Goal: Task Accomplishment & Management: Complete application form

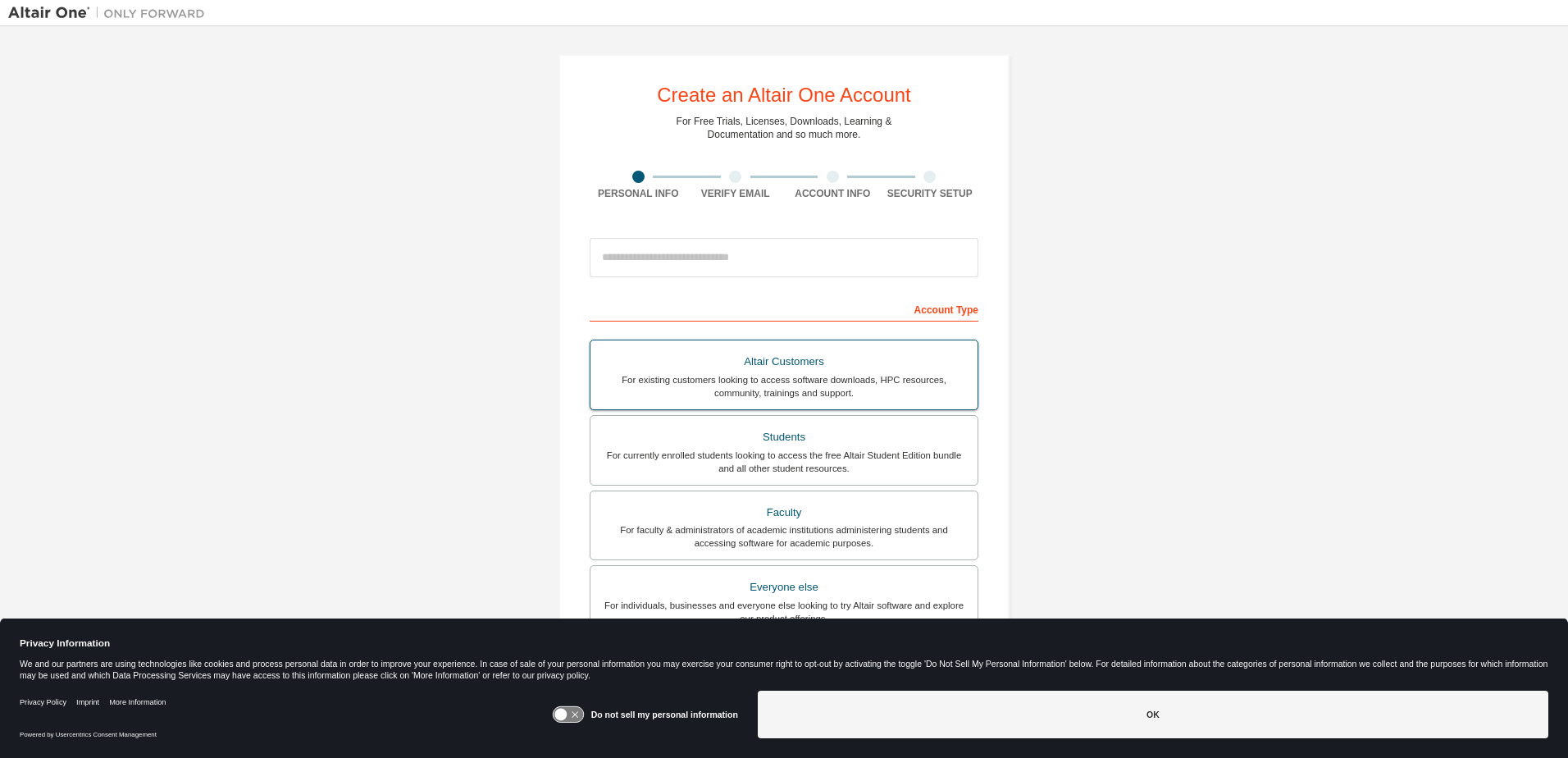
click at [773, 433] on div "Students" at bounding box center [784, 437] width 368 height 23
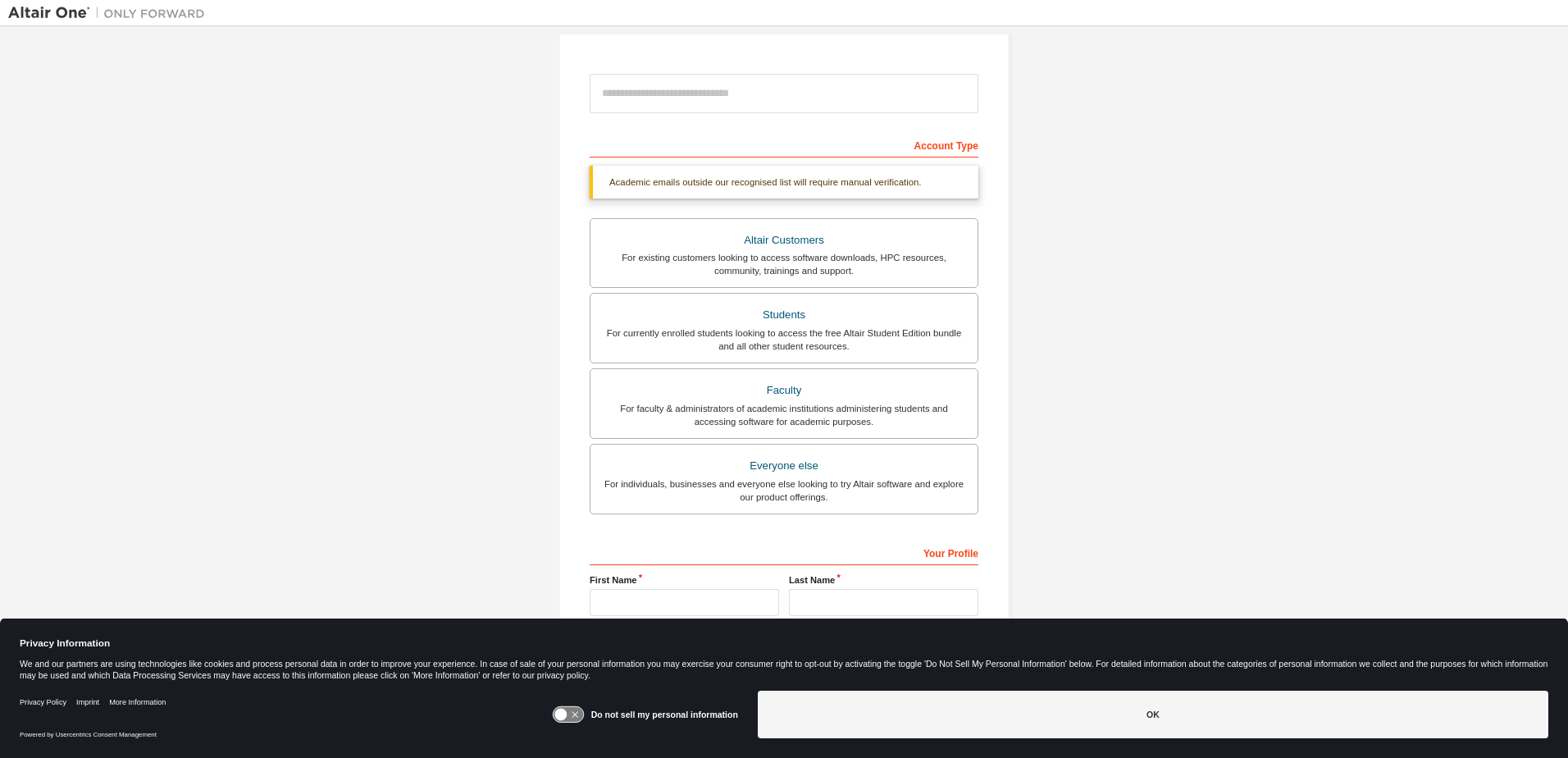
scroll to position [243, 0]
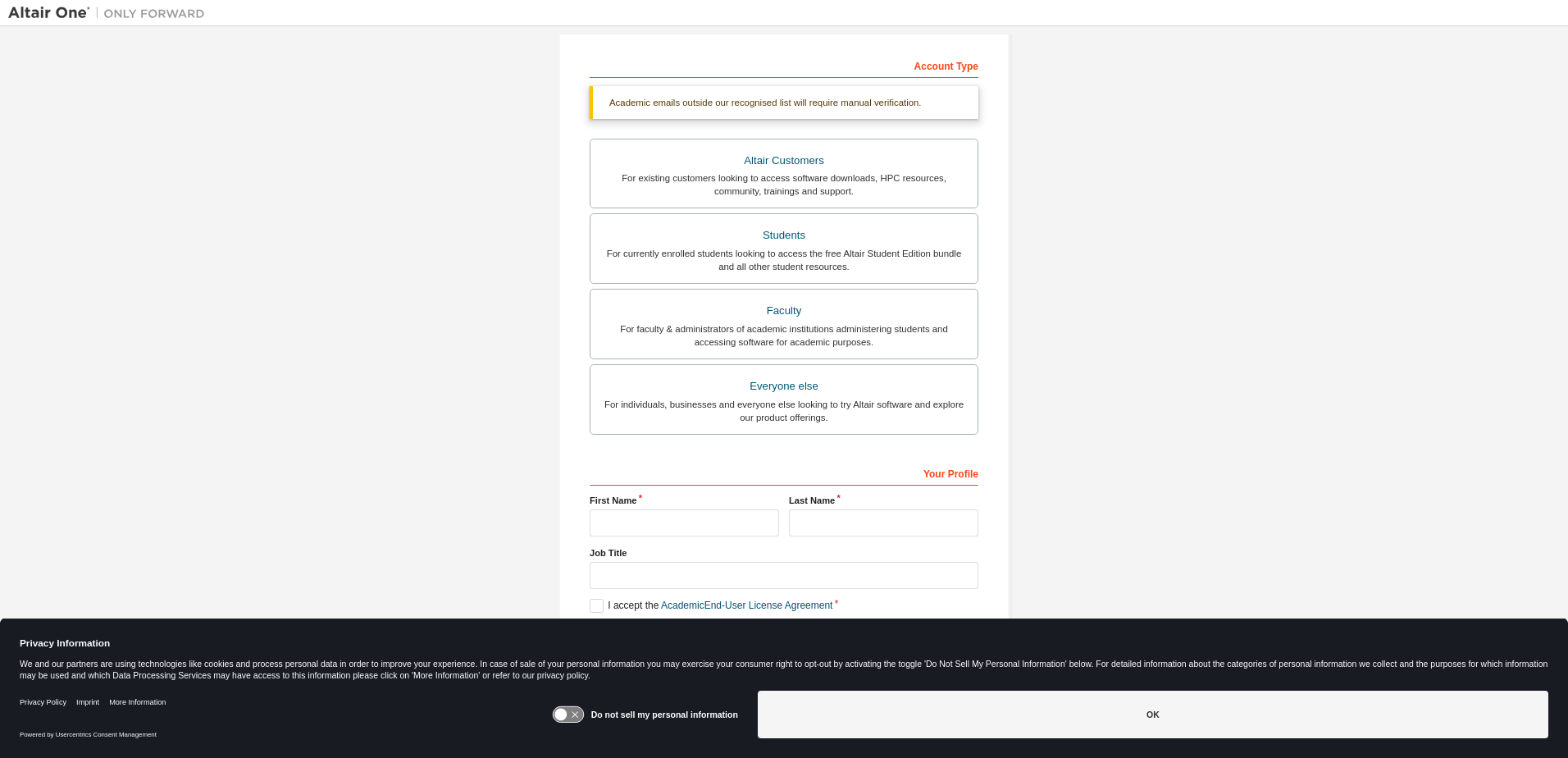
click at [575, 706] on icon at bounding box center [568, 714] width 32 height 17
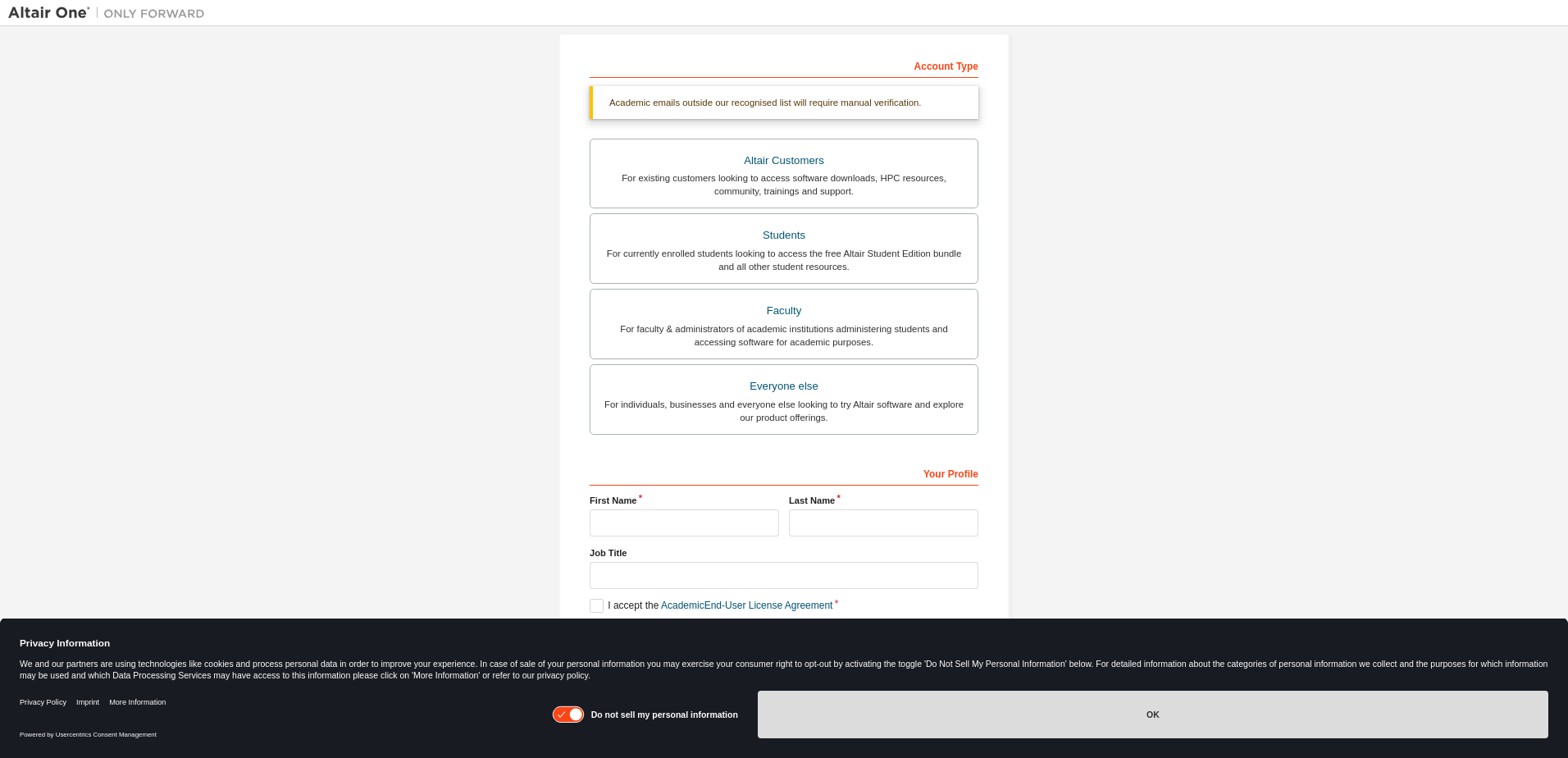
click at [882, 712] on button "OK" at bounding box center [1154, 714] width 791 height 48
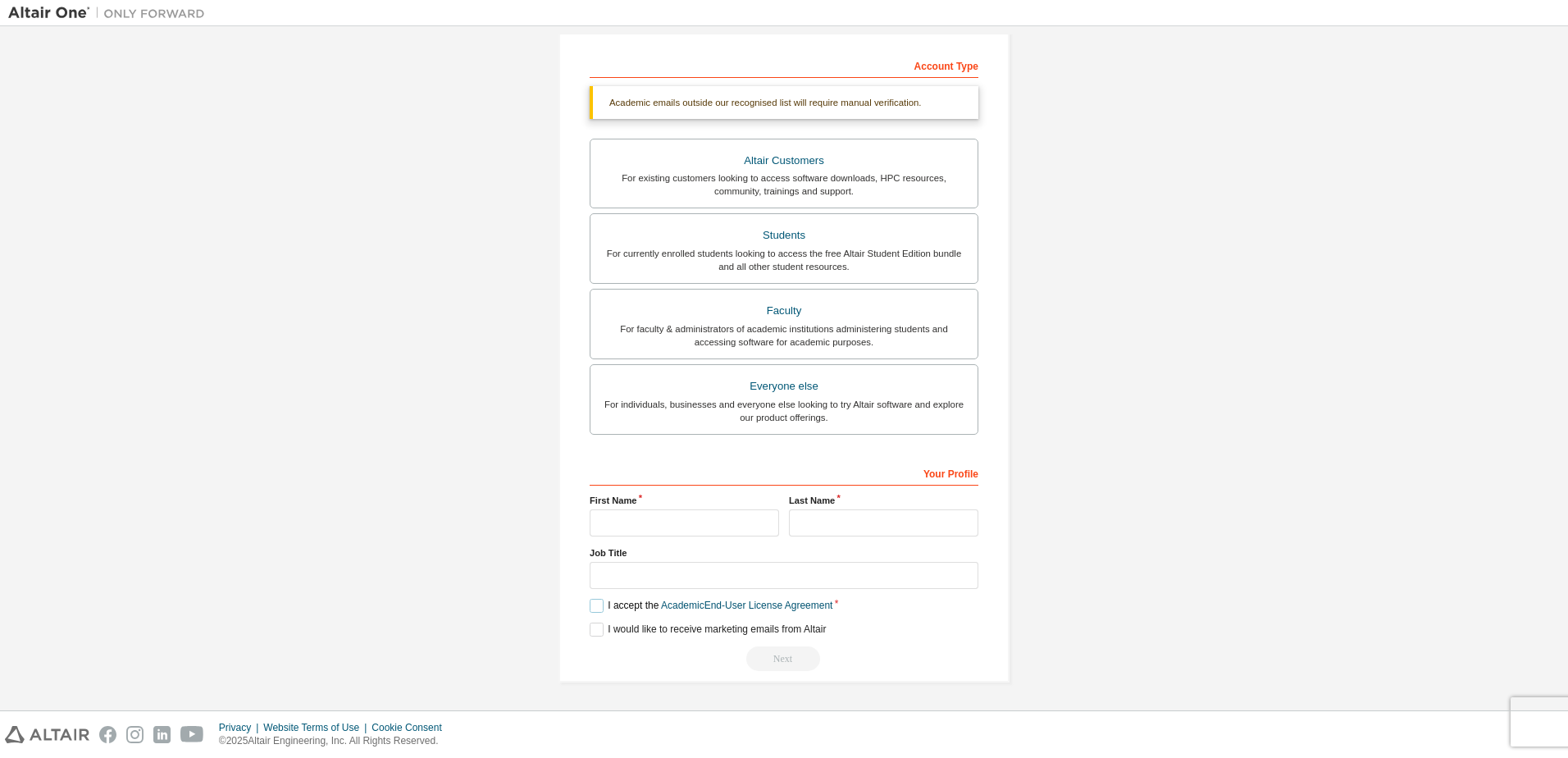
click at [601, 603] on label "I accept the Academic End-User License Agreement" at bounding box center [711, 605] width 243 height 14
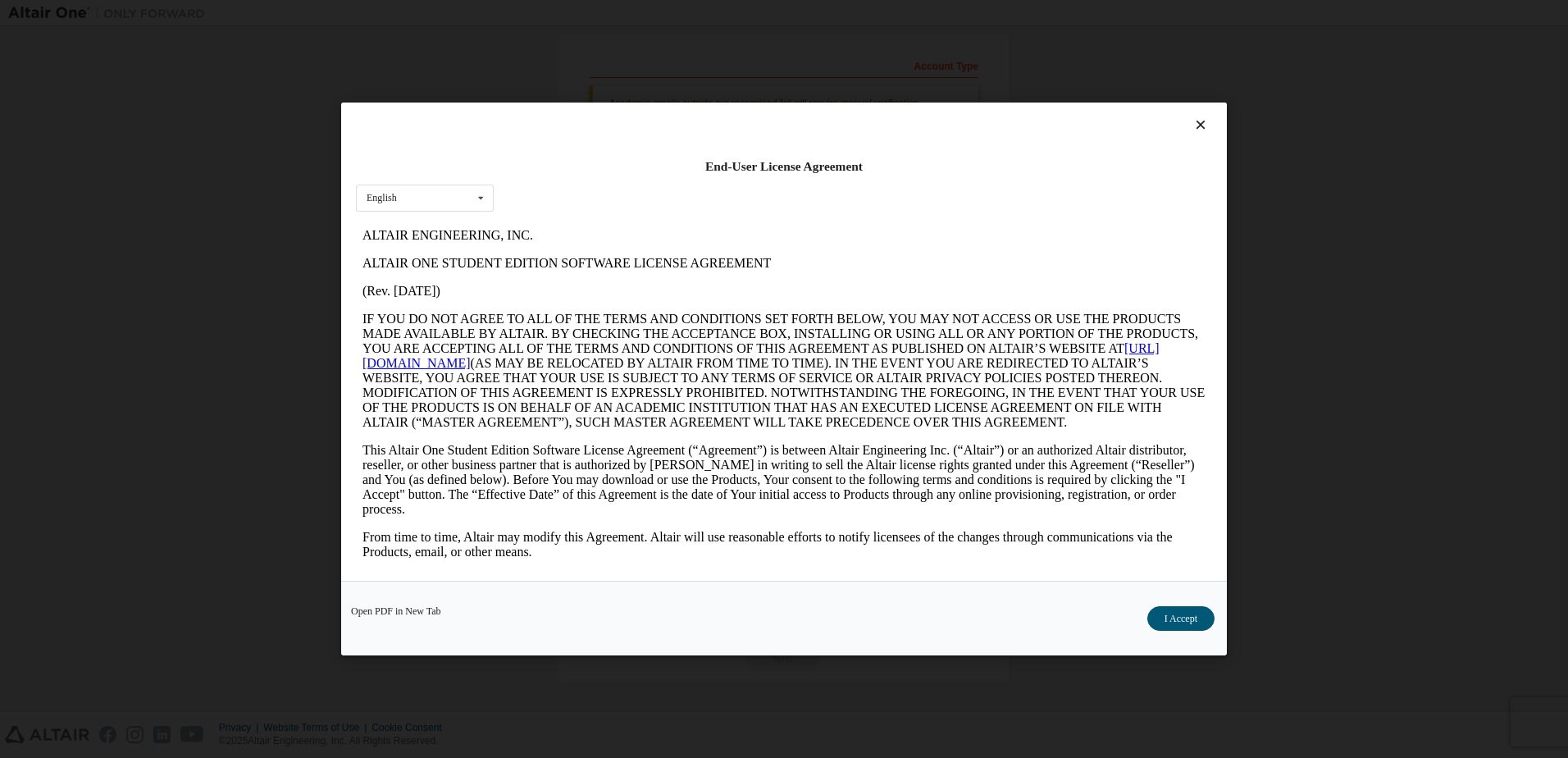
scroll to position [492, 0]
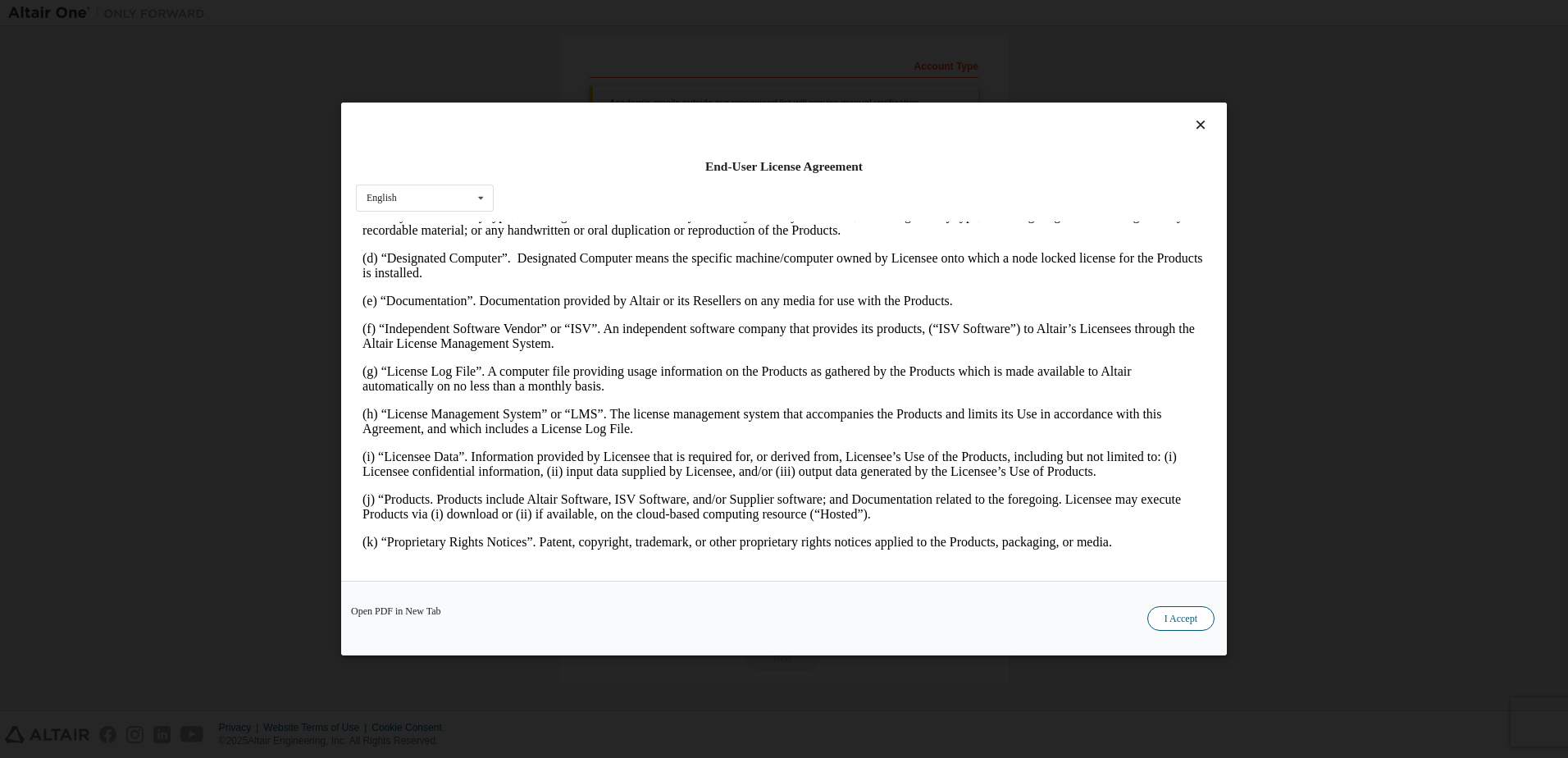
click at [1159, 614] on button "I Accept" at bounding box center [1181, 619] width 67 height 25
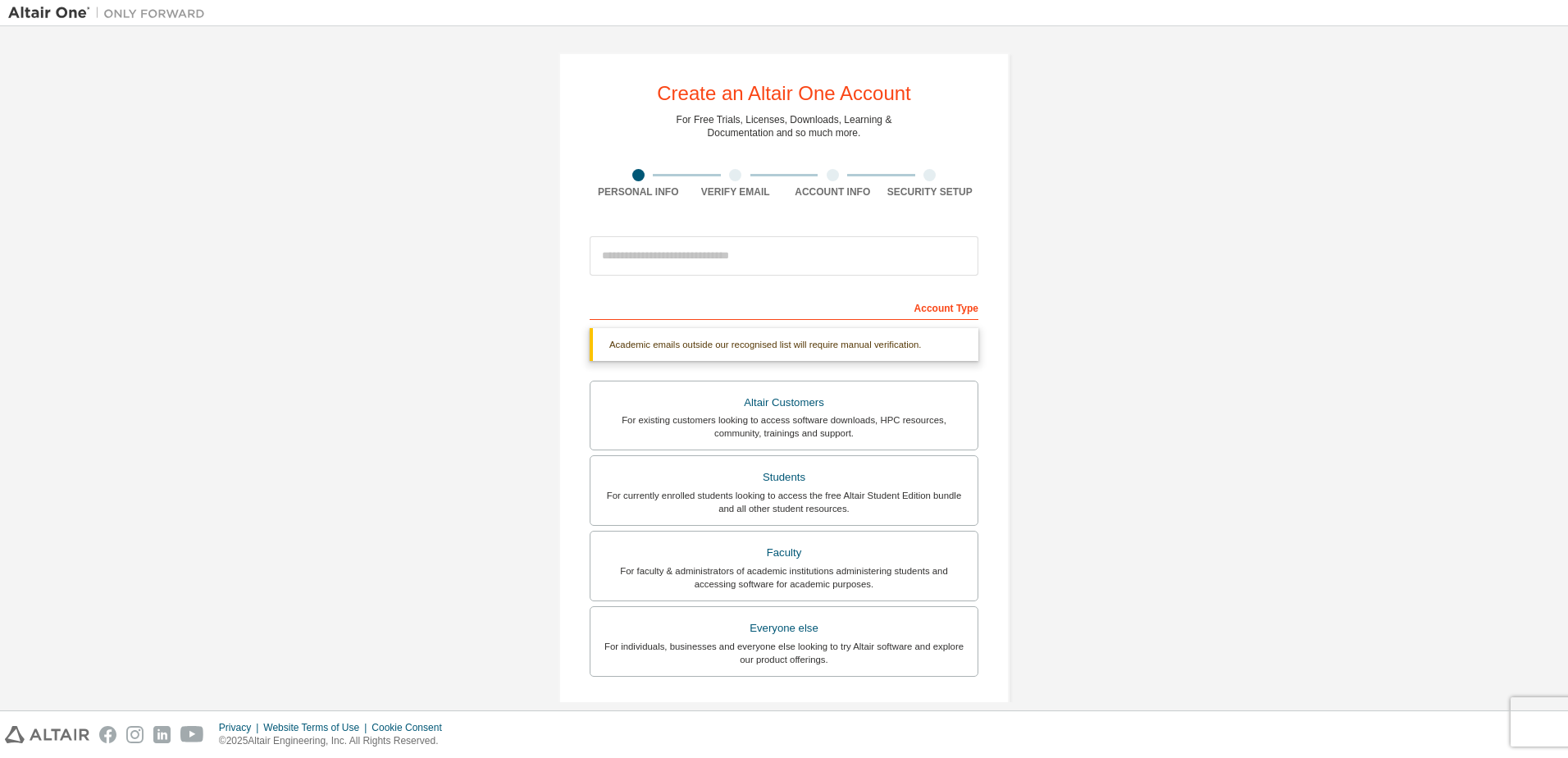
scroll to position [0, 0]
click at [673, 264] on input "email" at bounding box center [784, 257] width 389 height 39
type input "**********"
type input "*******"
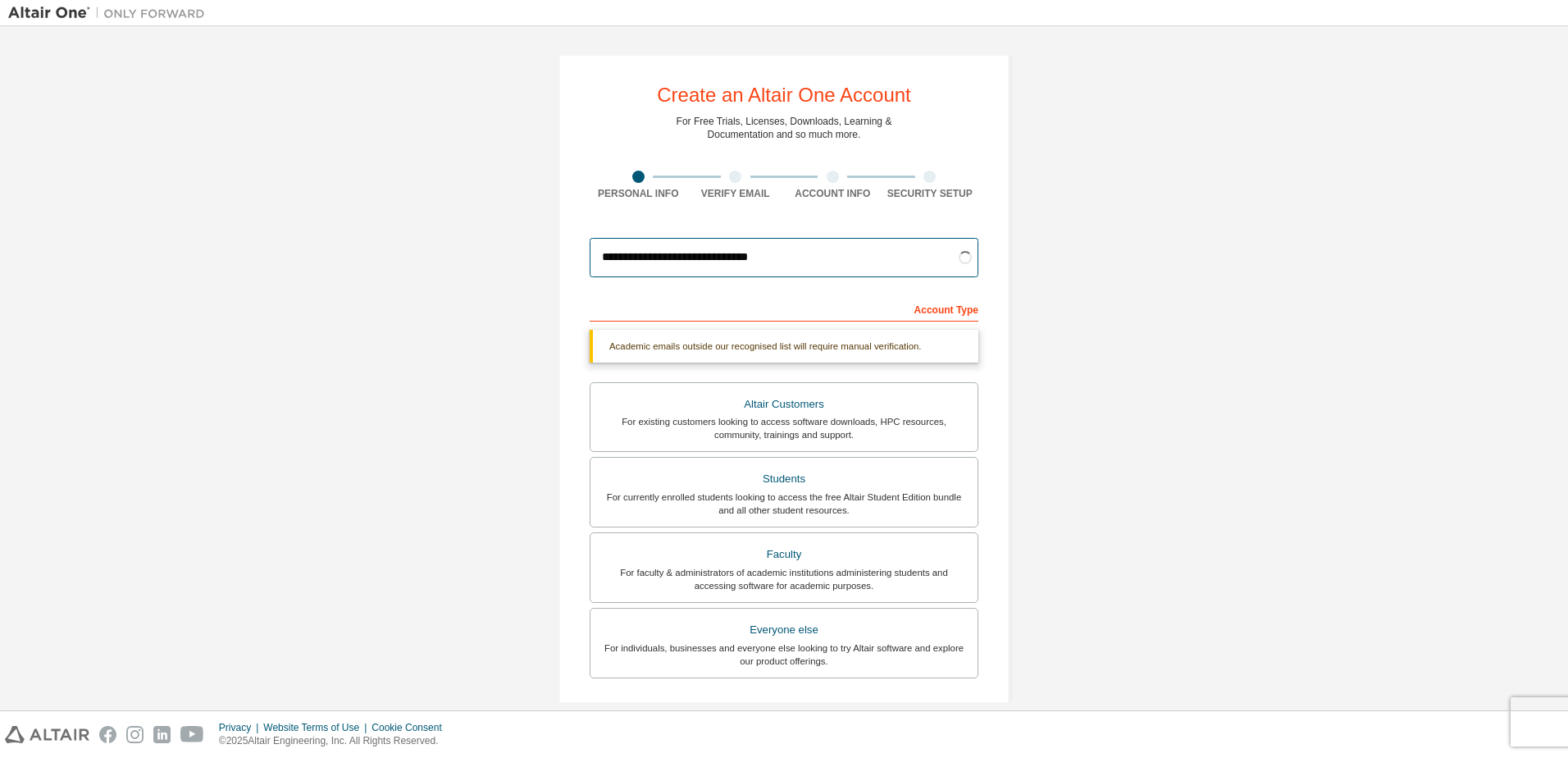
drag, startPoint x: 807, startPoint y: 258, endPoint x: 573, endPoint y: 263, distance: 234.1
click at [573, 263] on div "**********" at bounding box center [784, 490] width 451 height 872
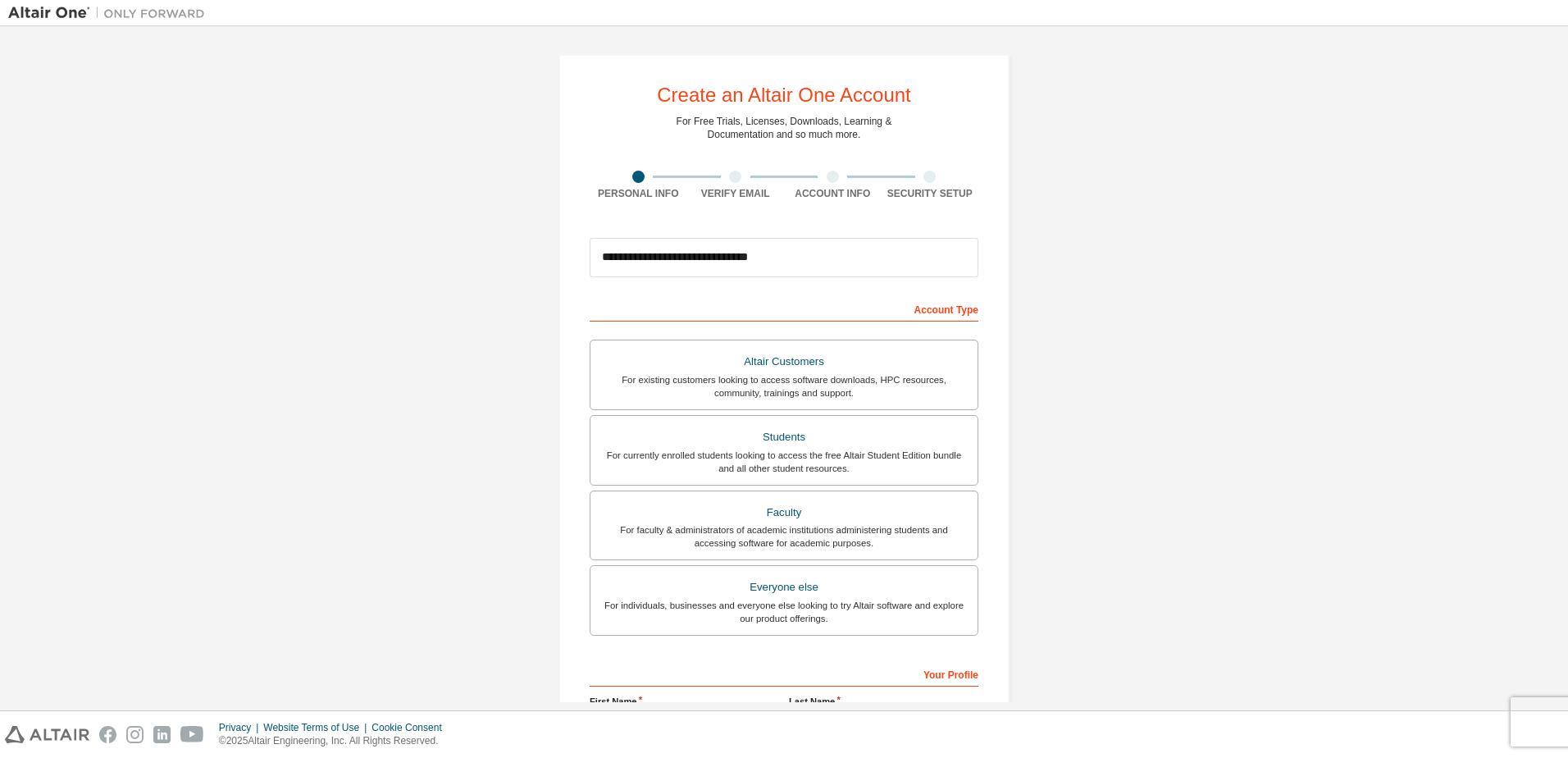
click at [1093, 410] on div "**********" at bounding box center [784, 469] width 1552 height 869
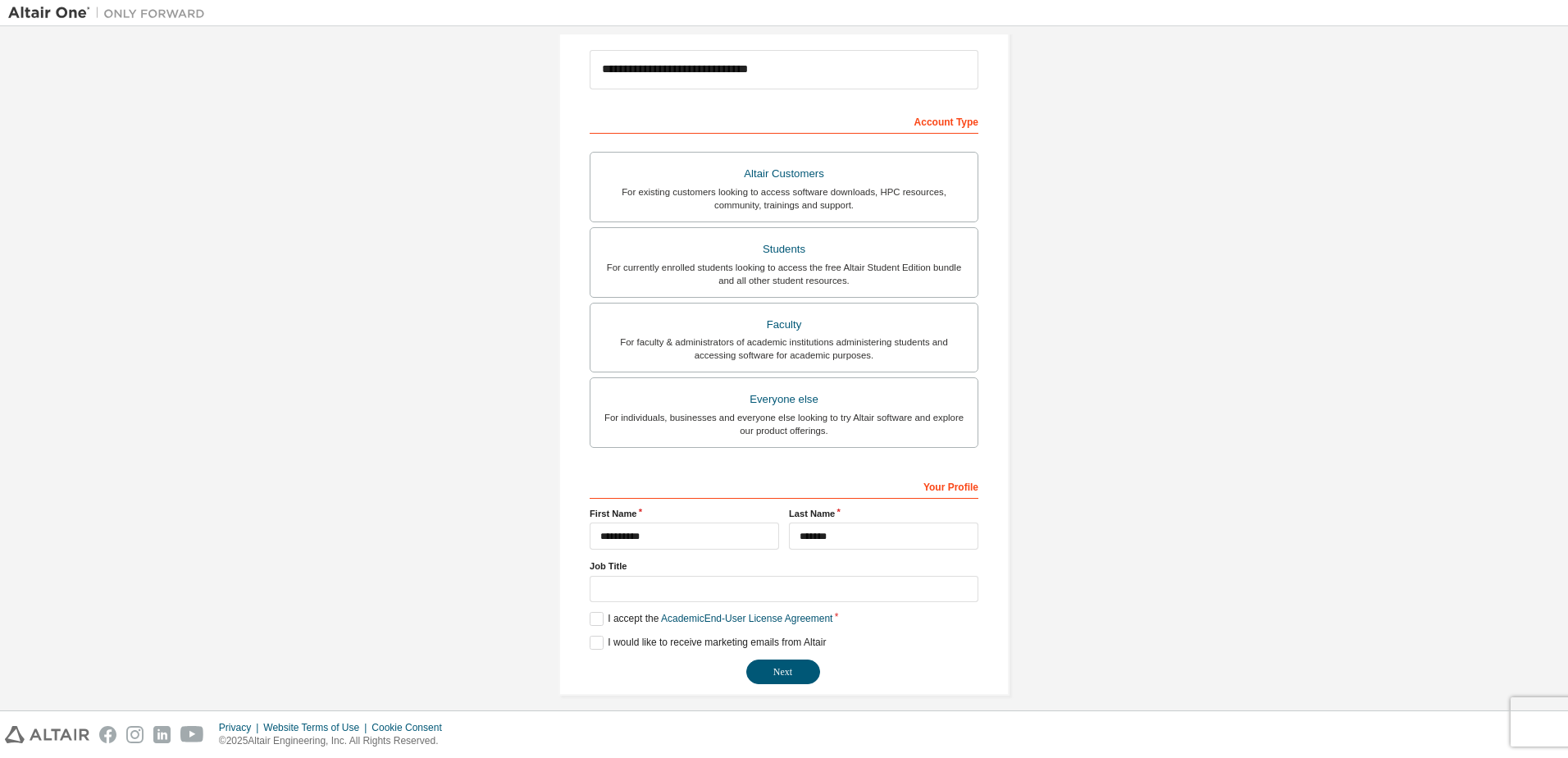
scroll to position [200, 0]
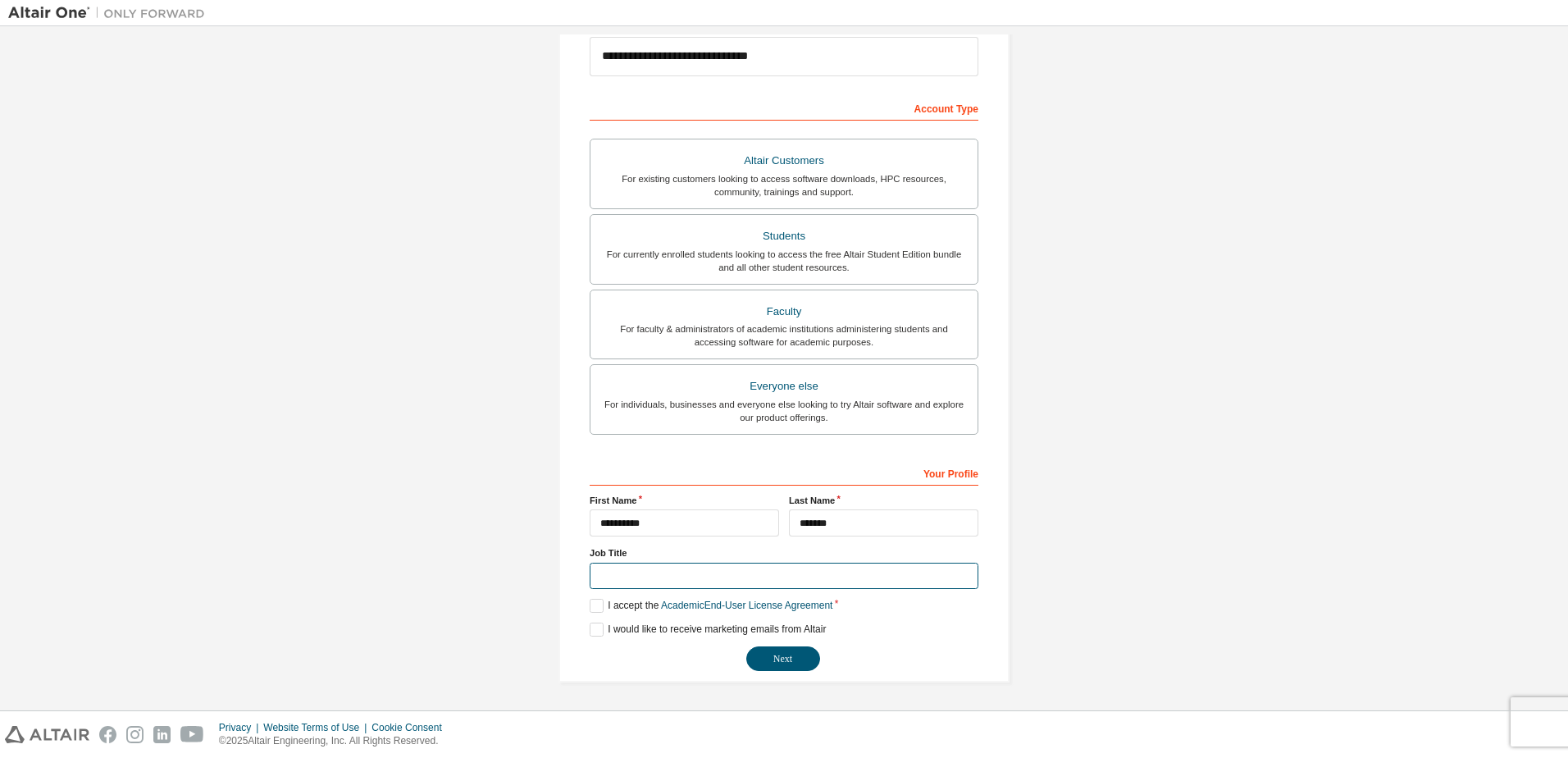
click at [731, 569] on input "text" at bounding box center [784, 576] width 389 height 27
click at [786, 656] on button "Next" at bounding box center [783, 659] width 74 height 25
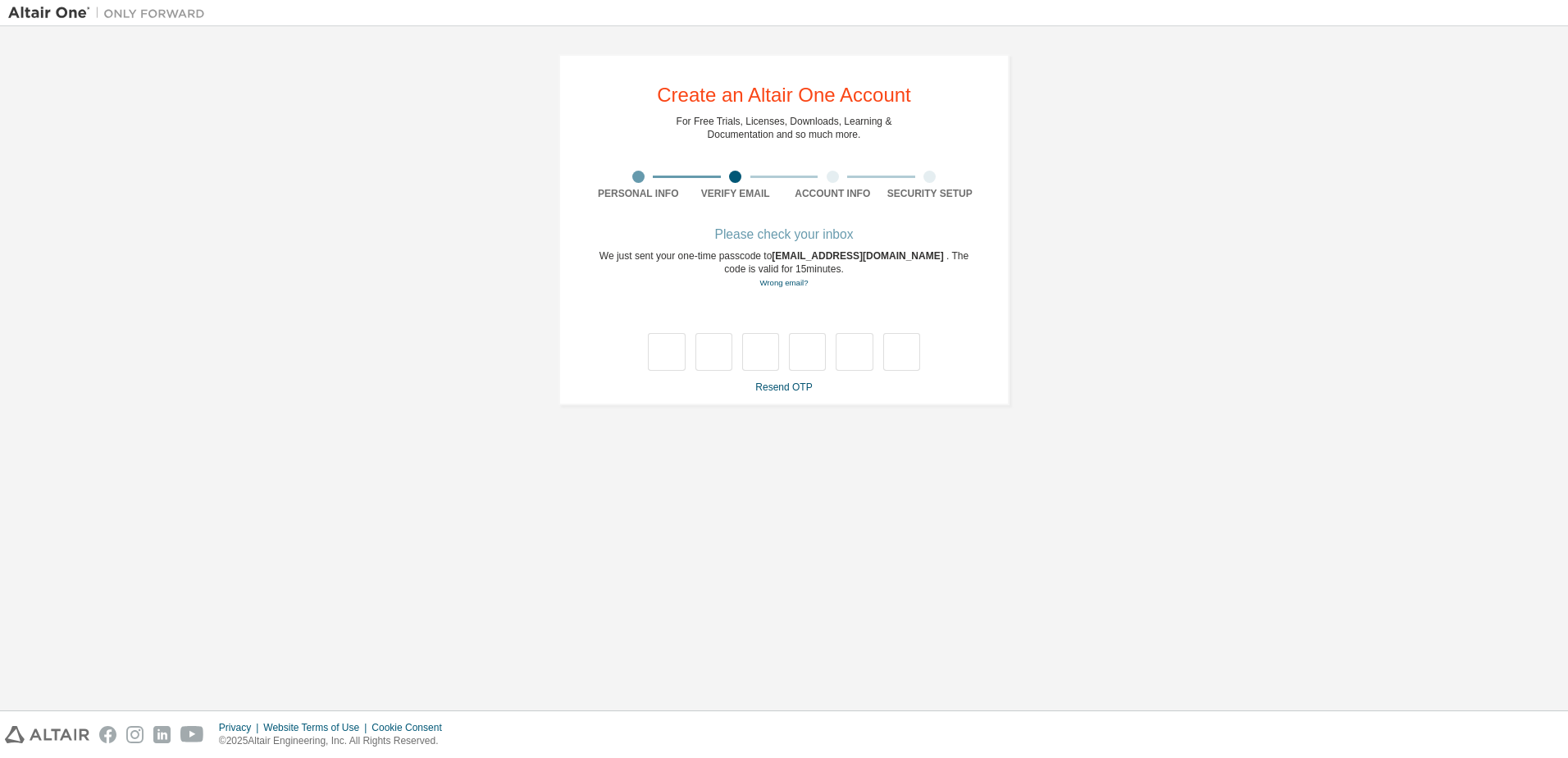
scroll to position [0, 0]
click at [680, 350] on input "text" at bounding box center [667, 352] width 37 height 38
type input "*"
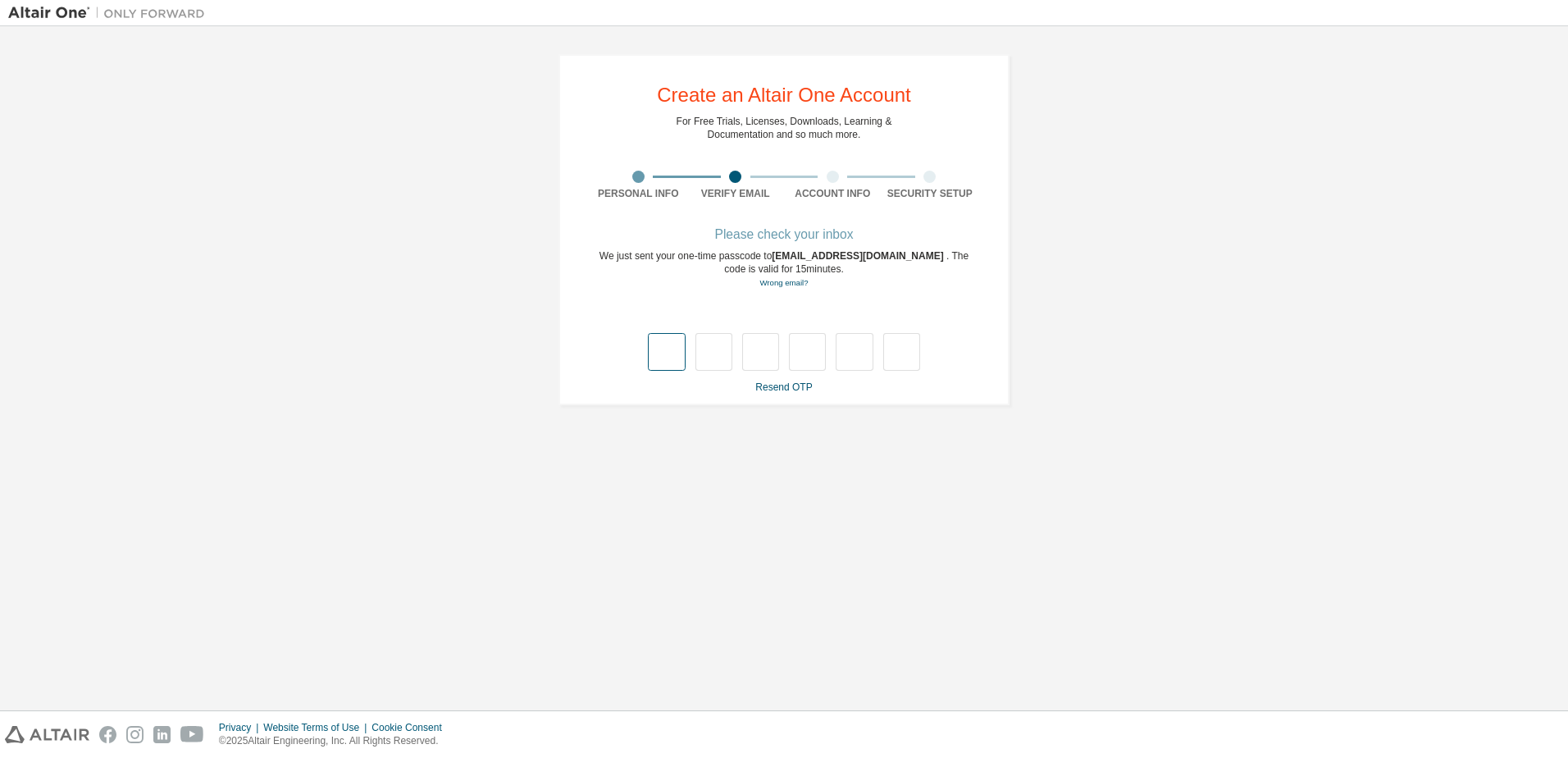
type input "*"
